Goal: Check status

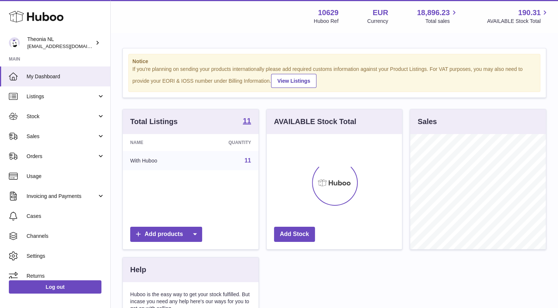
scroll to position [115, 136]
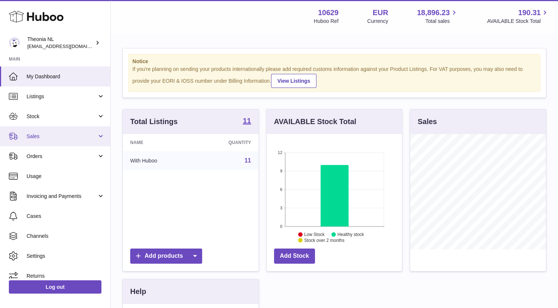
click at [40, 137] on span "Sales" at bounding box center [62, 136] width 70 height 7
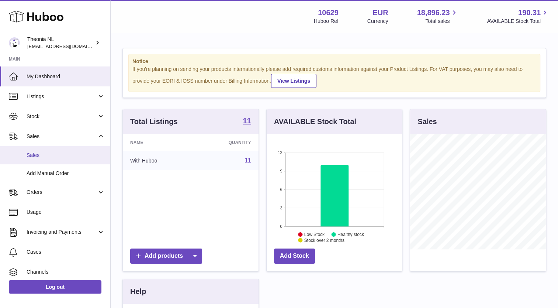
click at [41, 151] on link "Sales" at bounding box center [55, 155] width 110 height 18
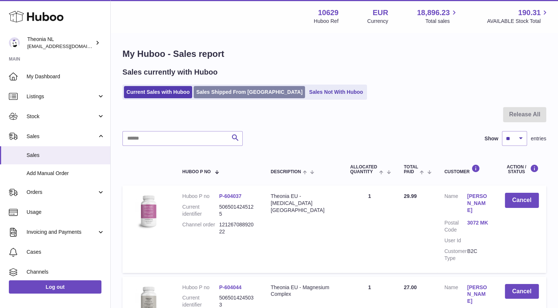
click at [201, 87] on link "Sales Shipped From [GEOGRAPHIC_DATA]" at bounding box center [249, 92] width 111 height 12
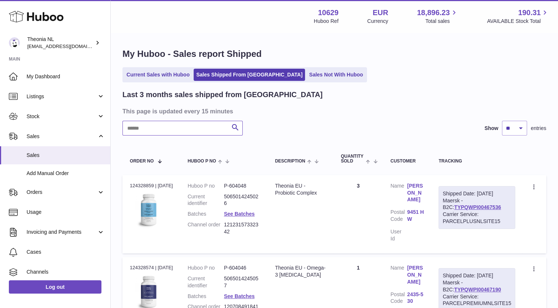
click at [188, 130] on input "text" at bounding box center [183, 128] width 120 height 15
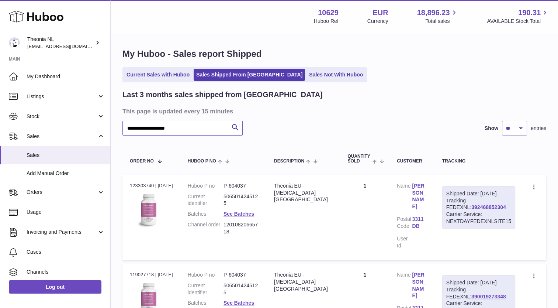
type input "**********"
click at [472, 210] on link "392468852304" at bounding box center [489, 207] width 34 height 6
